Goal: Transaction & Acquisition: Purchase product/service

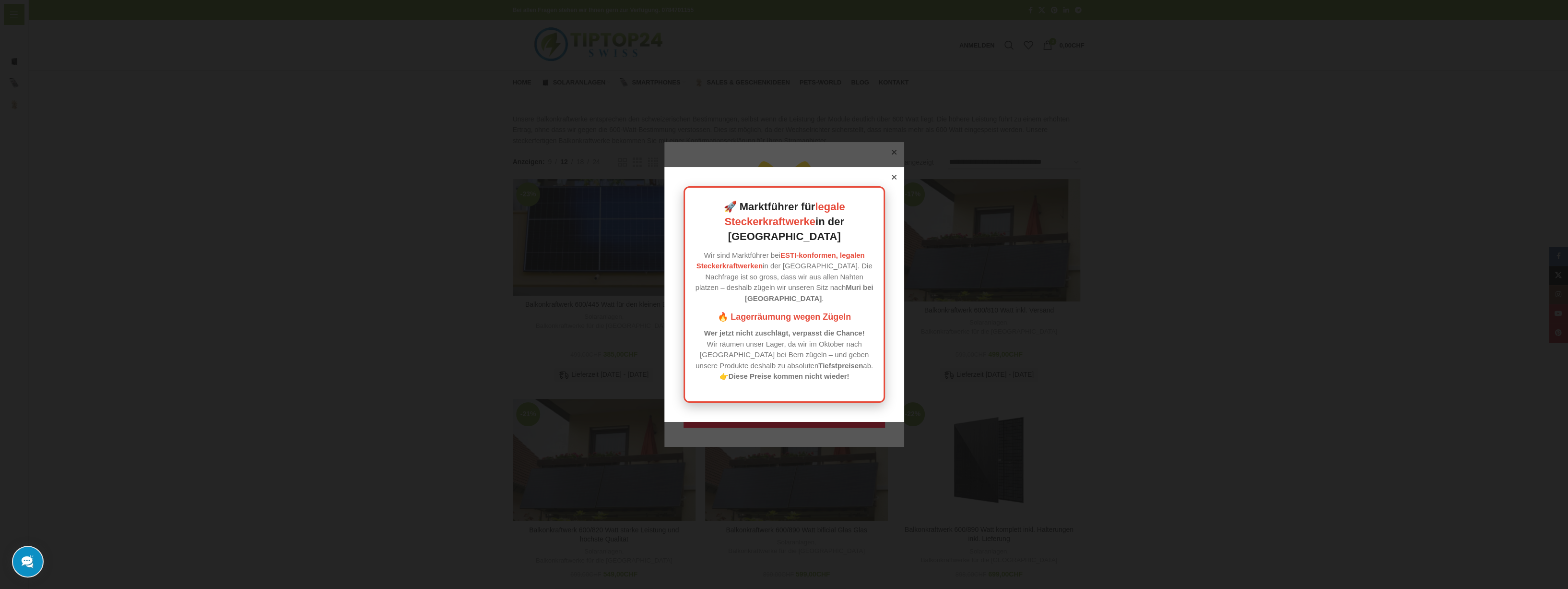
click at [890, 182] on div at bounding box center [894, 177] width 9 height 9
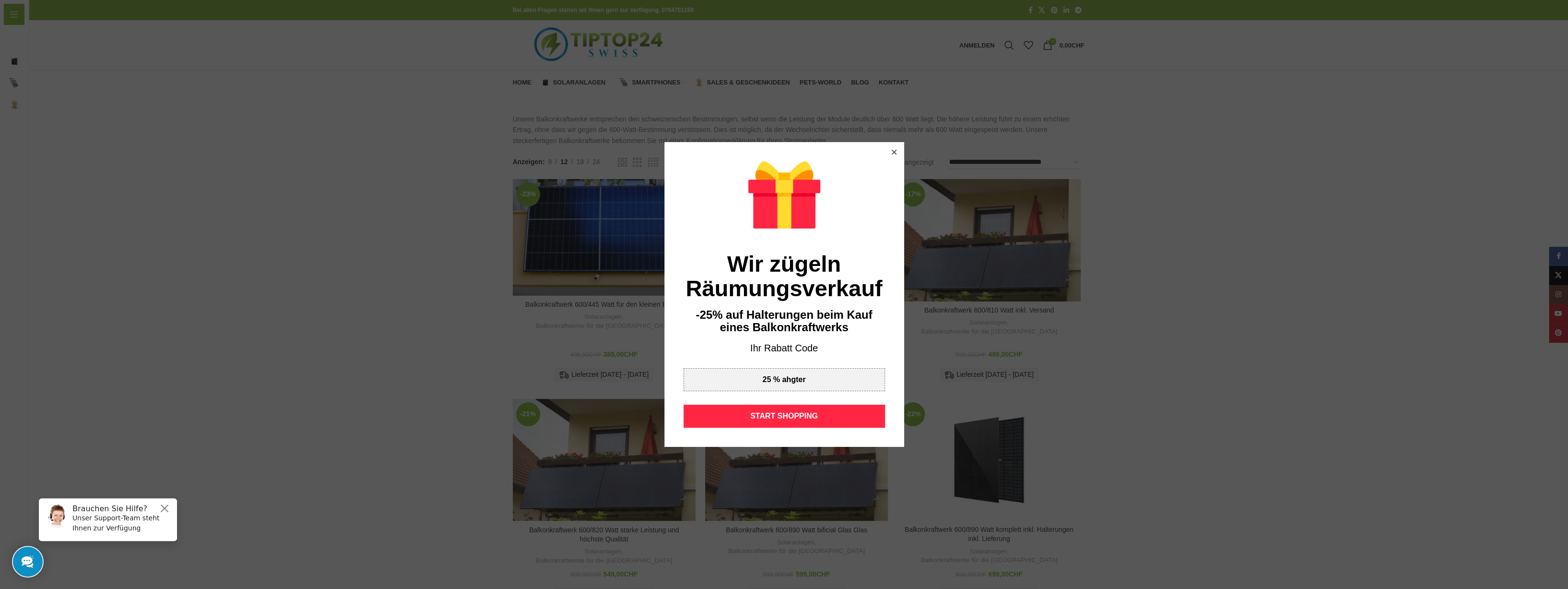
click at [892, 153] on icon at bounding box center [894, 152] width 5 height 5
click at [892, 151] on icon at bounding box center [894, 152] width 5 height 5
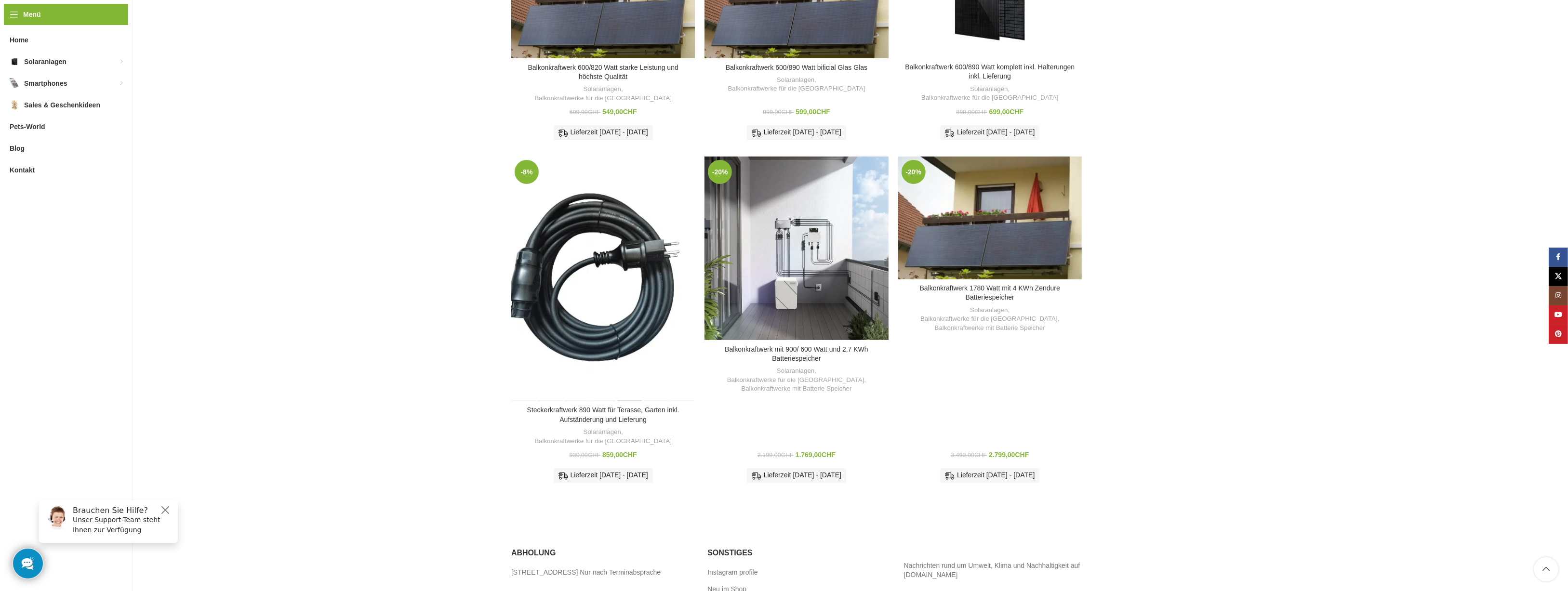
scroll to position [464, 0]
